Goal: Transaction & Acquisition: Book appointment/travel/reservation

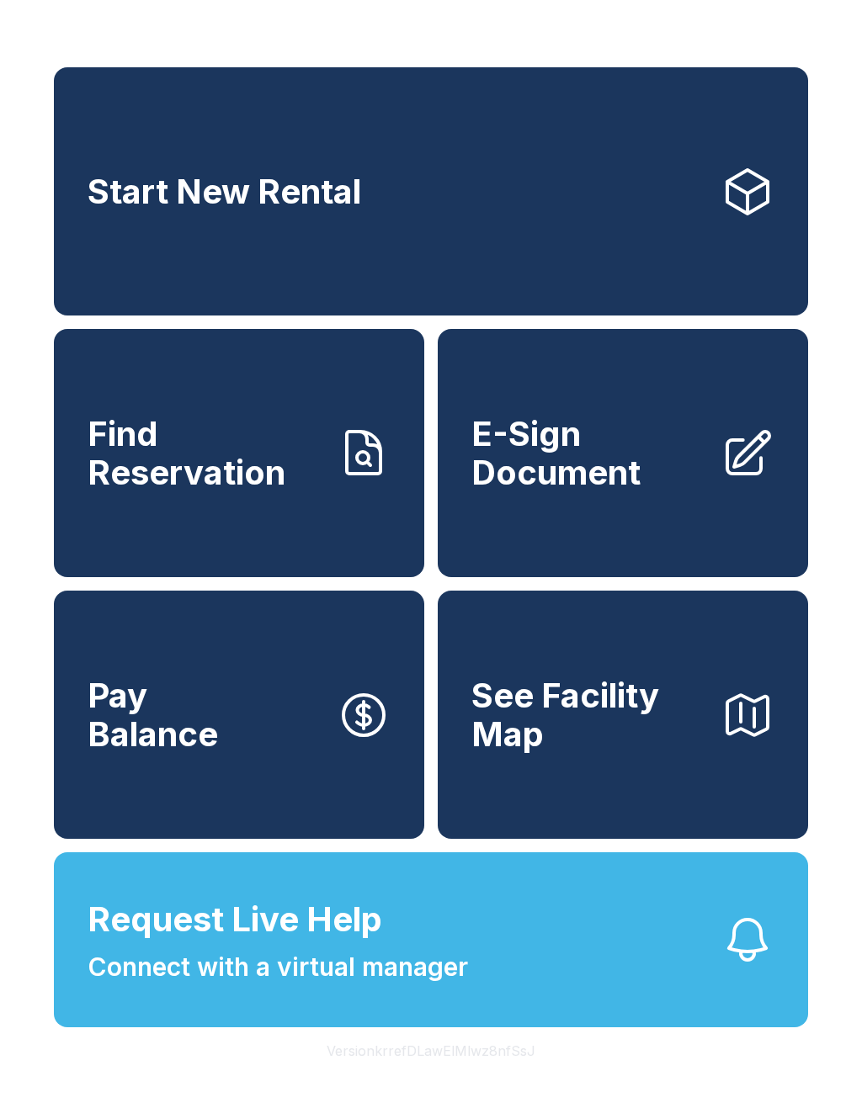
click at [547, 200] on link "Start New Rental" at bounding box center [431, 191] width 754 height 248
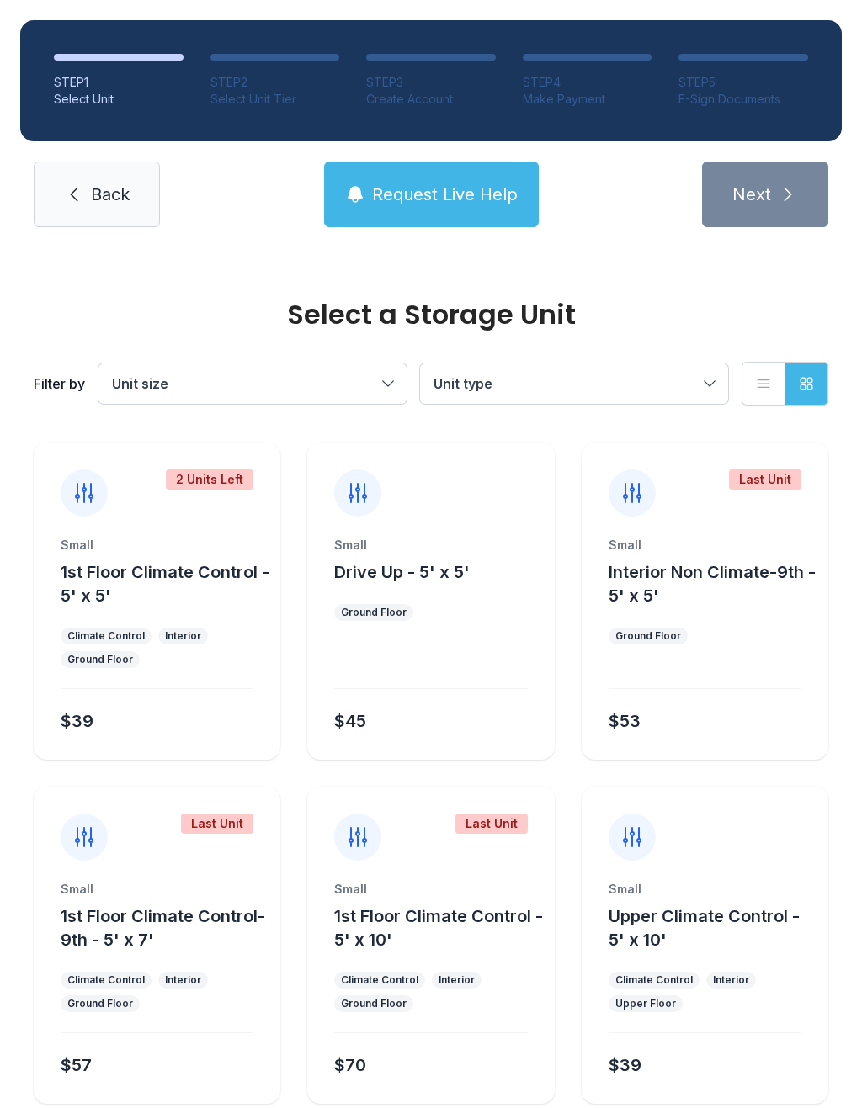
click at [411, 581] on span "Drive Up - 5' x 5'" at bounding box center [401, 572] width 135 height 20
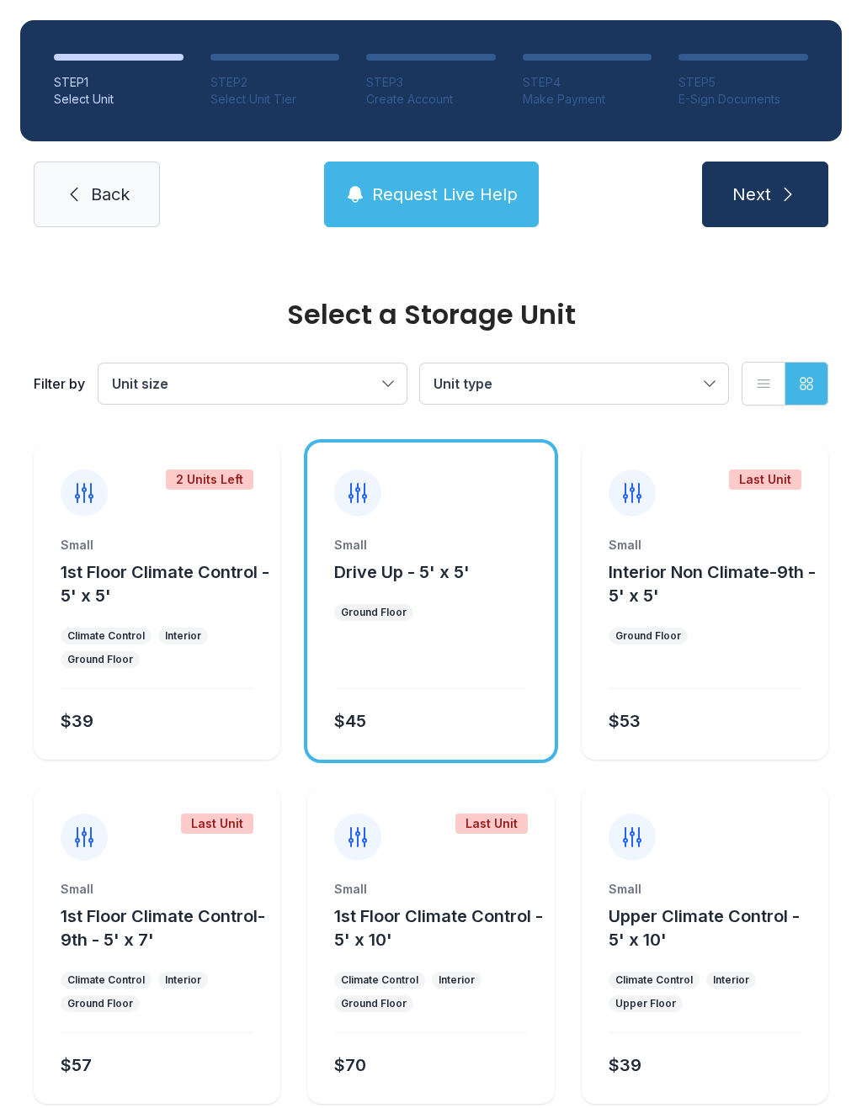
click at [452, 666] on div at bounding box center [430, 665] width 193 height 48
click at [781, 190] on icon "submit" at bounding box center [788, 194] width 20 height 20
click at [751, 205] on span "Next" at bounding box center [751, 195] width 39 height 24
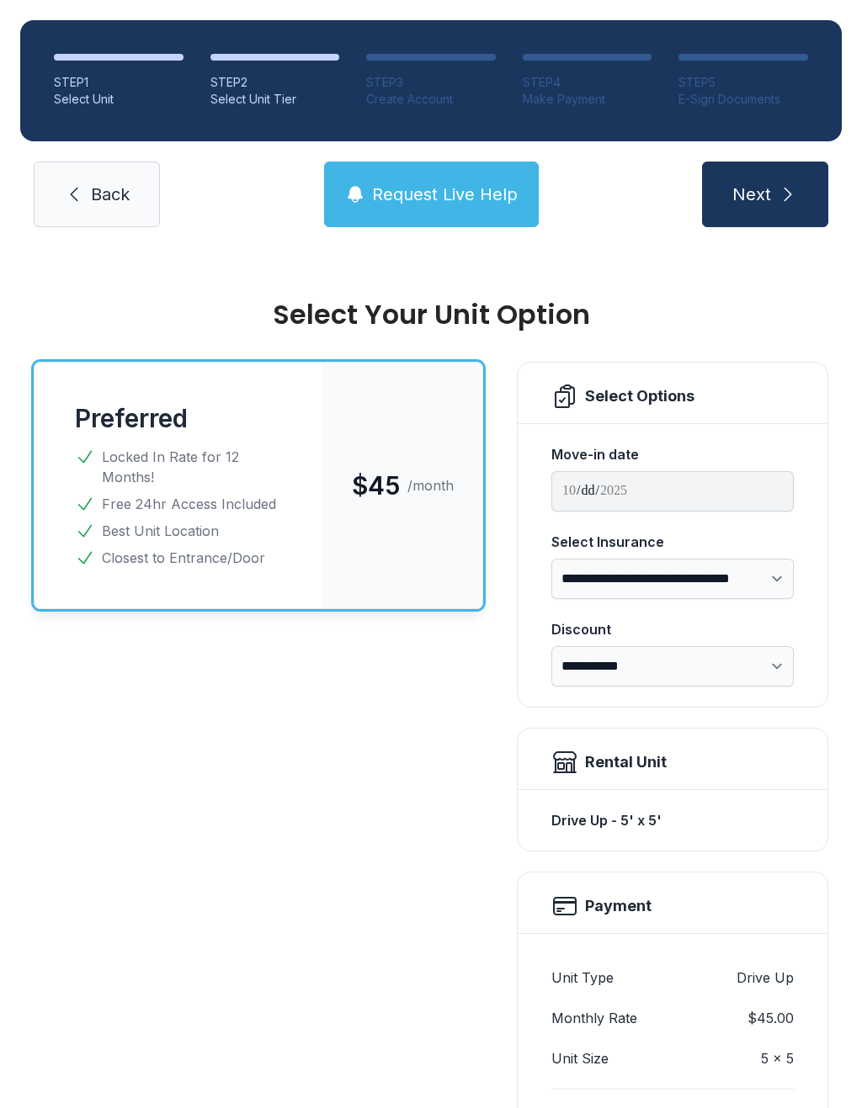
click at [764, 216] on button "Next" at bounding box center [765, 195] width 126 height 66
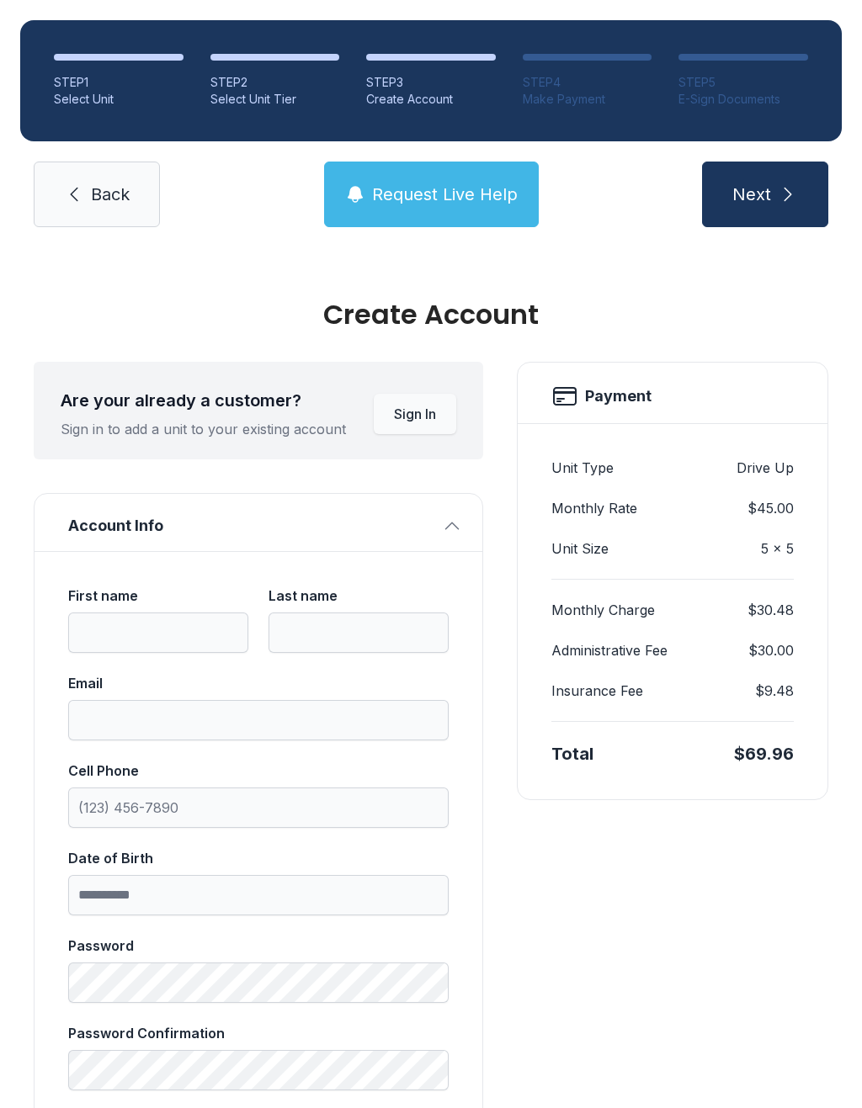
click at [93, 223] on link "Back" at bounding box center [97, 195] width 126 height 66
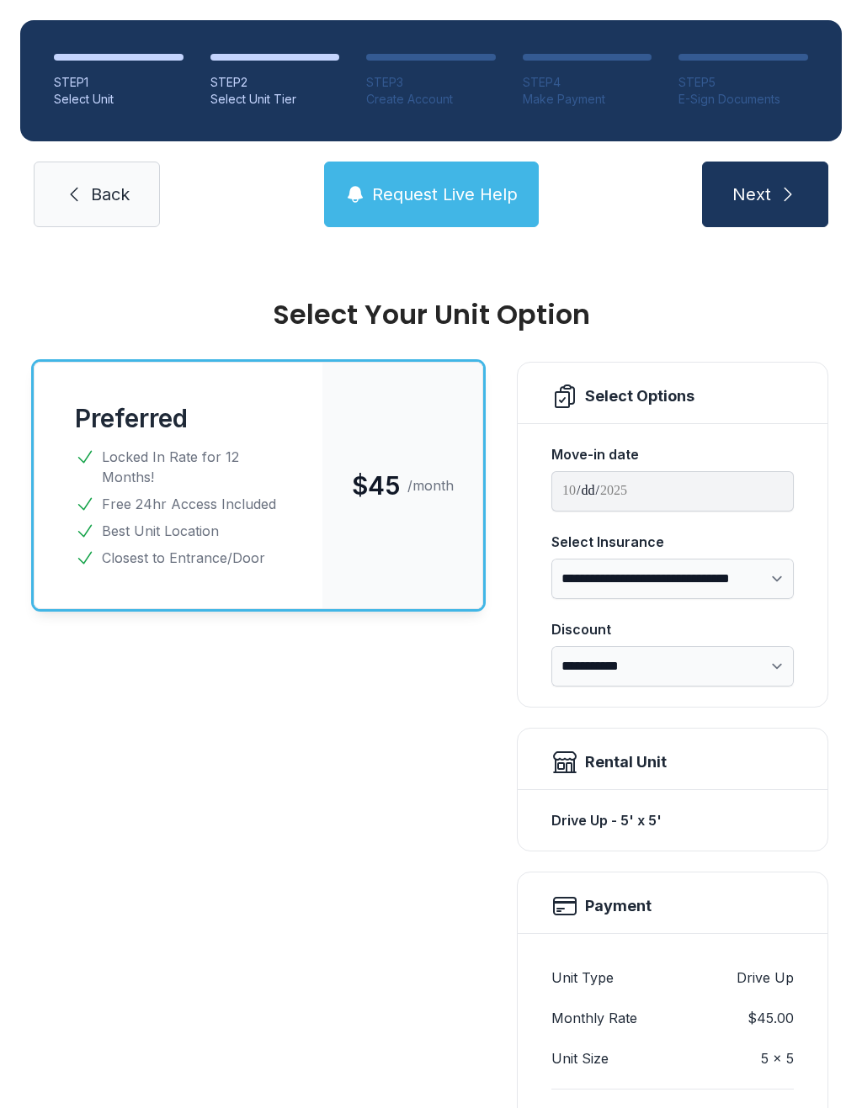
click at [90, 206] on link "Back" at bounding box center [97, 195] width 126 height 66
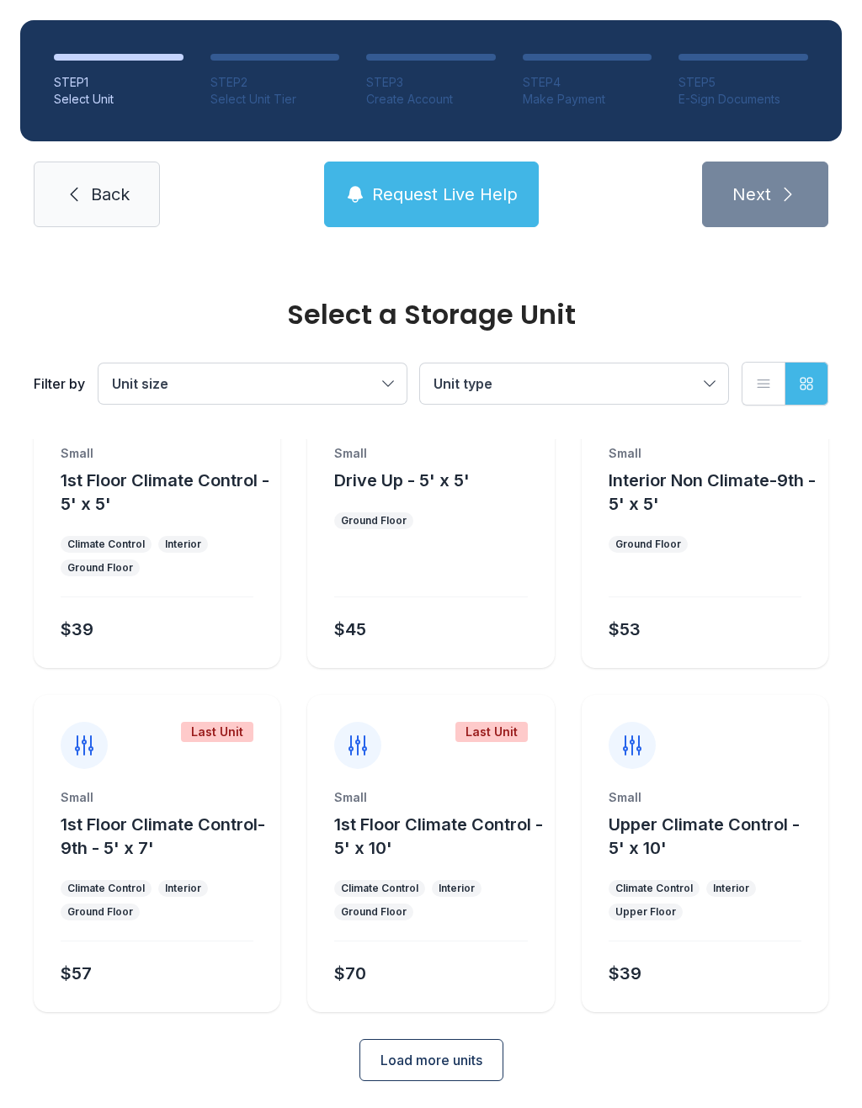
scroll to position [91, 0]
click at [442, 1070] on span "Load more units" at bounding box center [431, 1061] width 102 height 20
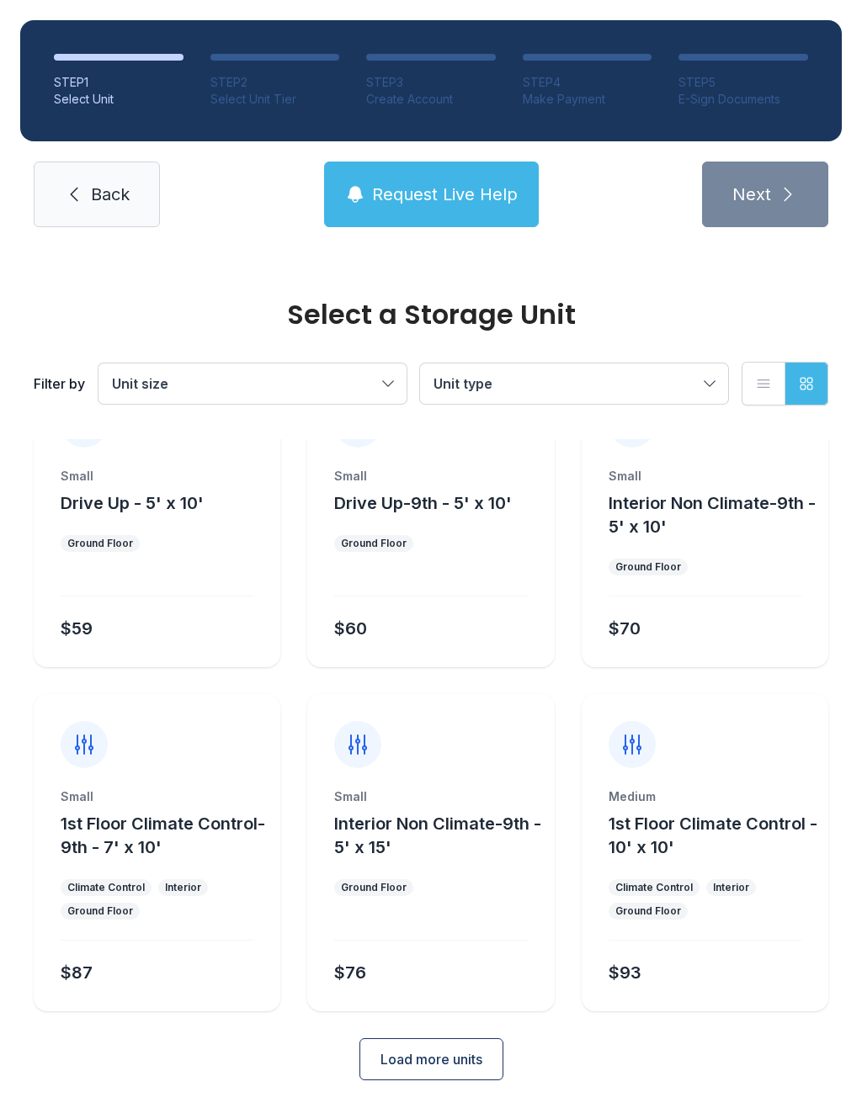
scroll to position [756, 0]
click at [460, 1080] on button "Load more units" at bounding box center [431, 1061] width 144 height 42
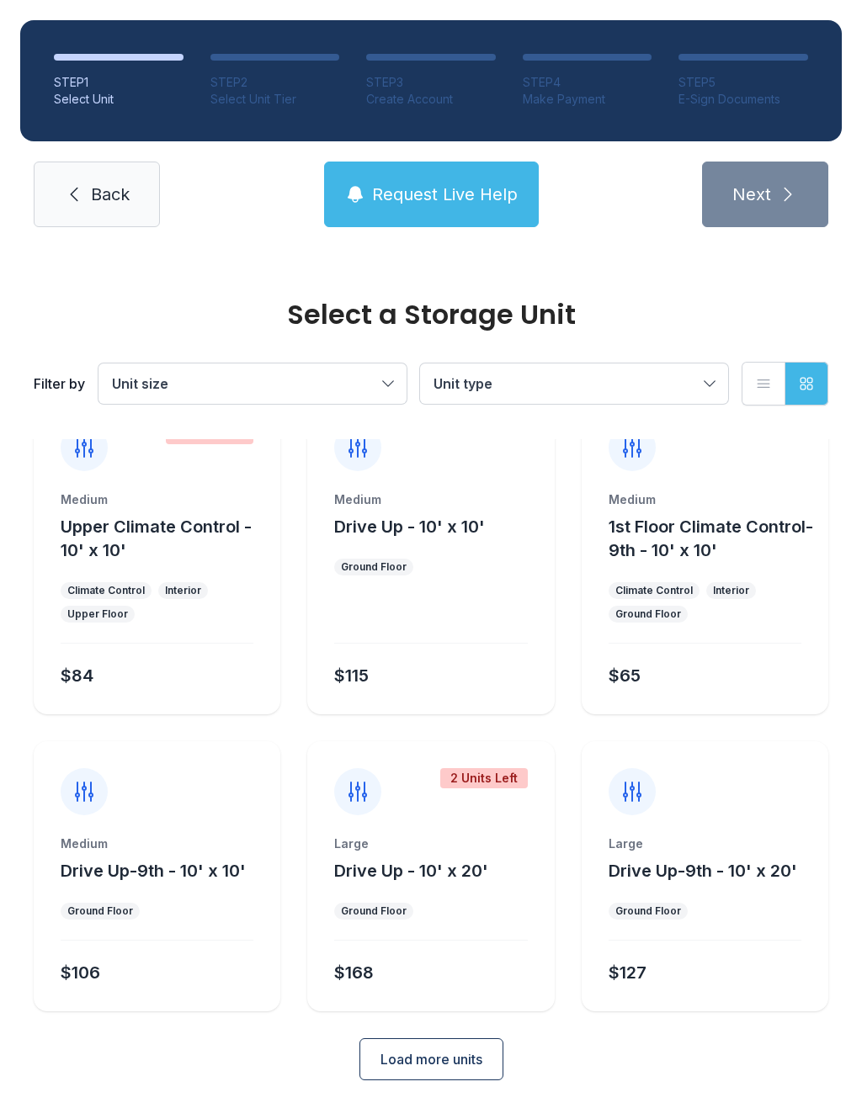
scroll to position [1397, 0]
click at [449, 1061] on span "Load more units" at bounding box center [431, 1061] width 102 height 20
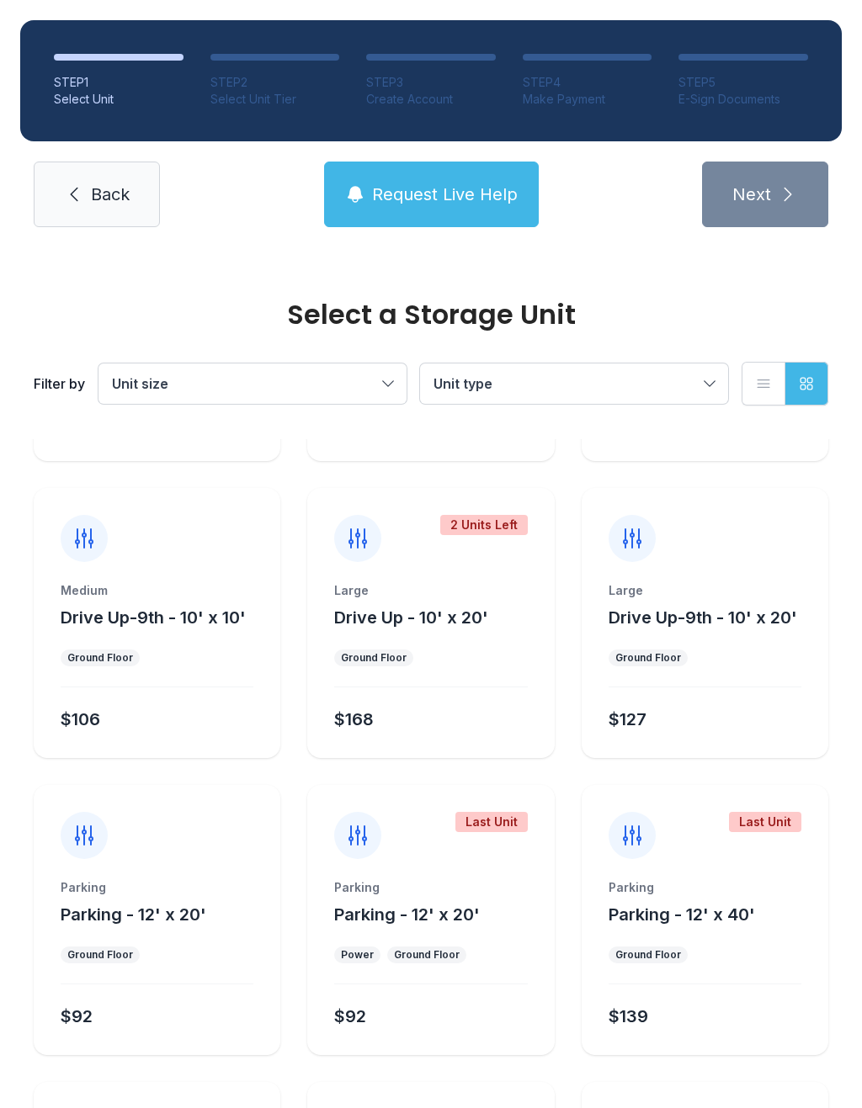
scroll to position [1646, 0]
